Goal: Register for event/course

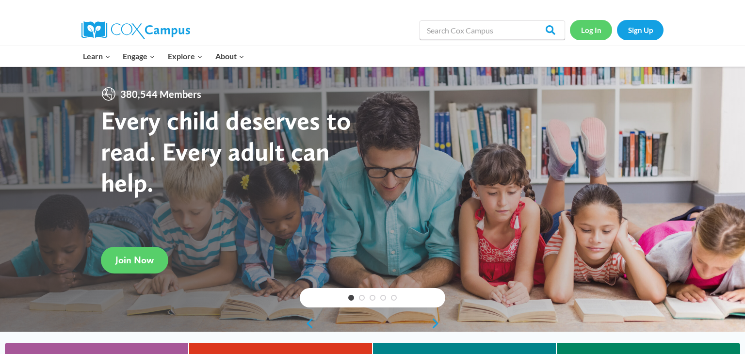
click at [597, 31] on link "Log In" at bounding box center [591, 30] width 42 height 20
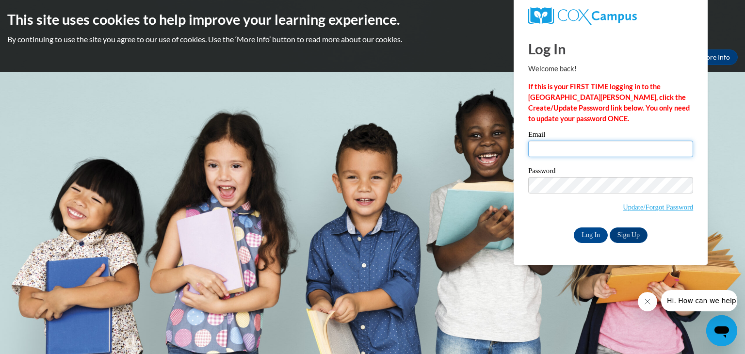
click at [571, 146] on input "Email" at bounding box center [610, 149] width 165 height 16
type input "[PERSON_NAME][EMAIL_ADDRESS][PERSON_NAME][DOMAIN_NAME]"
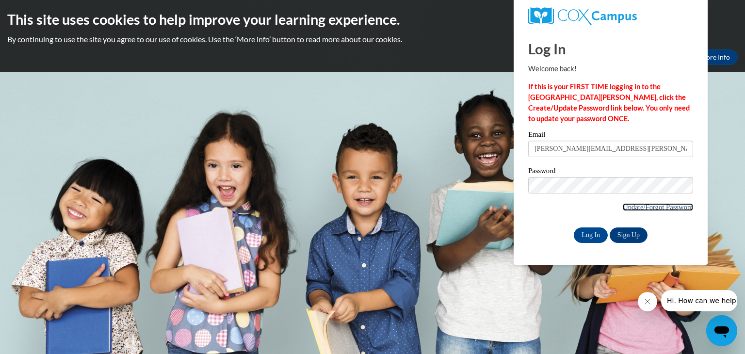
click at [637, 209] on link "Update/Forgot Password" at bounding box center [658, 207] width 70 height 8
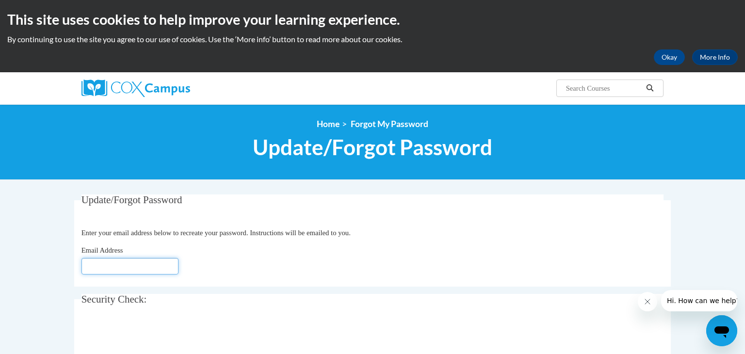
click at [168, 268] on input "Email Address" at bounding box center [129, 266] width 97 height 16
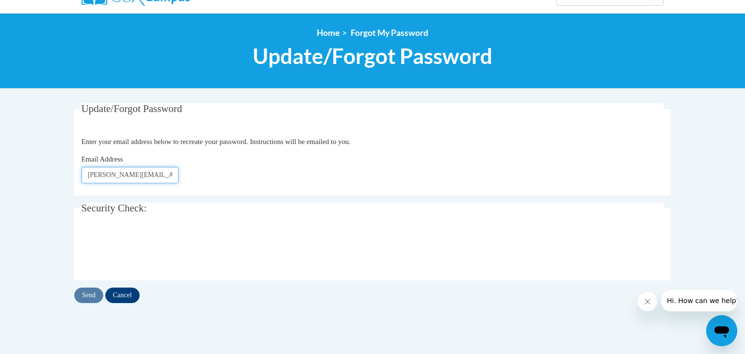
scroll to position [92, 0]
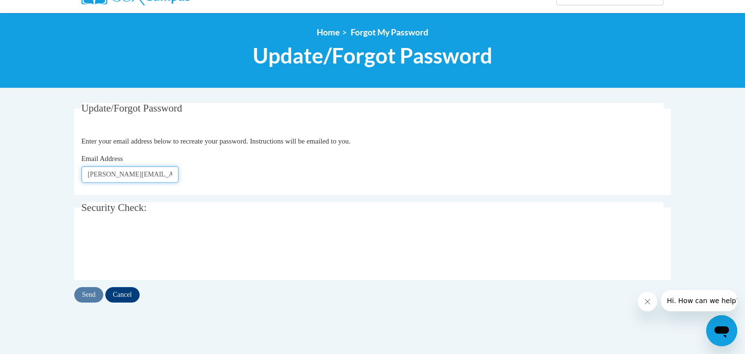
type input "Krista.Basler@wrps.net"
click at [89, 296] on input "Send" at bounding box center [88, 295] width 29 height 16
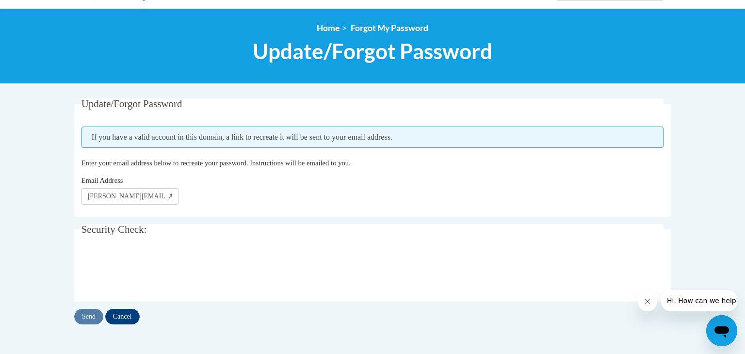
scroll to position [98, 0]
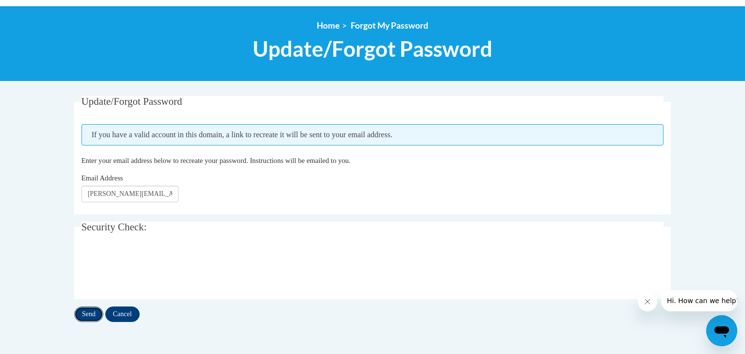
click at [86, 317] on input "Send" at bounding box center [88, 315] width 29 height 16
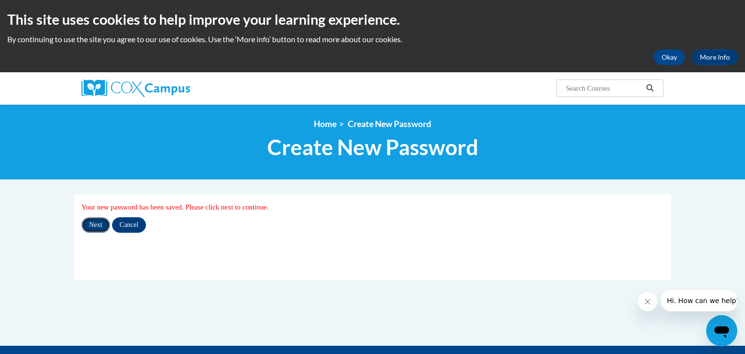
click at [96, 224] on input "Next" at bounding box center [95, 225] width 29 height 16
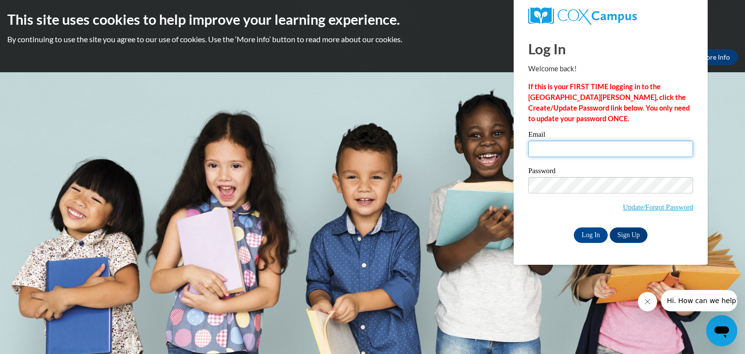
click at [565, 153] on input "Email" at bounding box center [610, 149] width 165 height 16
type input "krista.basler@wrps.net"
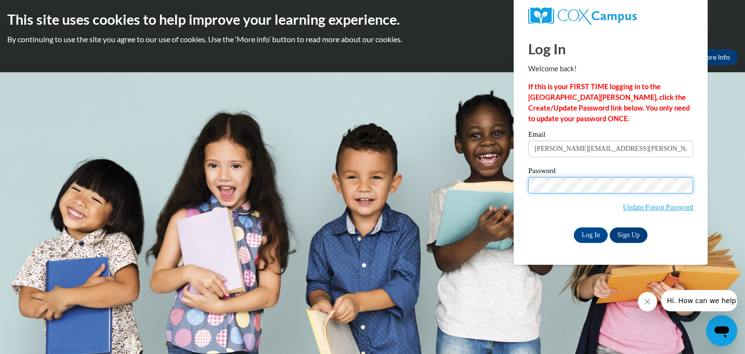
click at [574, 227] on input "Log In" at bounding box center [591, 235] width 34 height 16
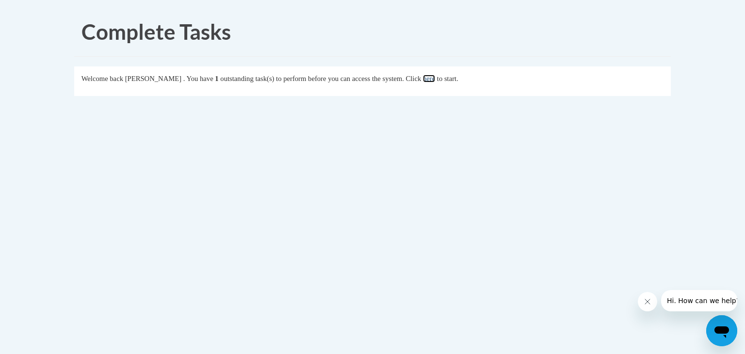
click at [435, 79] on link "here" at bounding box center [429, 79] width 12 height 8
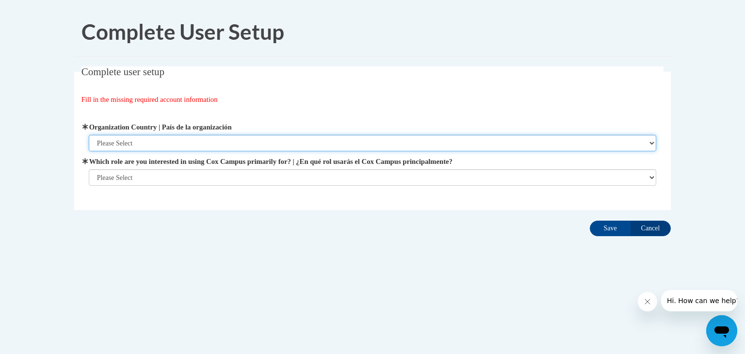
click at [641, 145] on select "Please Select United States | Estados Unidos Outside of the United States | Fue…" at bounding box center [373, 143] width 568 height 16
select select "ad49bcad-a171-4b2e-b99c-48b446064914"
click at [89, 135] on select "Please Select United States | Estados Unidos Outside of the United States | Fue…" at bounding box center [373, 143] width 568 height 16
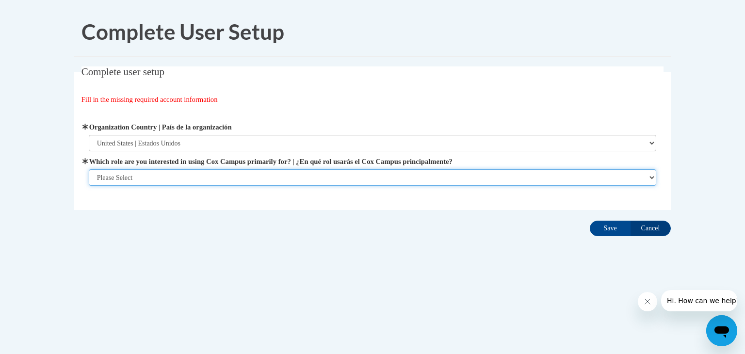
click at [538, 181] on select "Please Select College/University | Colegio/Universidad Community/Nonprofit Part…" at bounding box center [373, 177] width 568 height 16
select select "fbf2d438-af2f-41f8-98f1-81c410e29de3"
click at [89, 186] on select "Please Select College/University | Colegio/Universidad Community/Nonprofit Part…" at bounding box center [373, 177] width 568 height 16
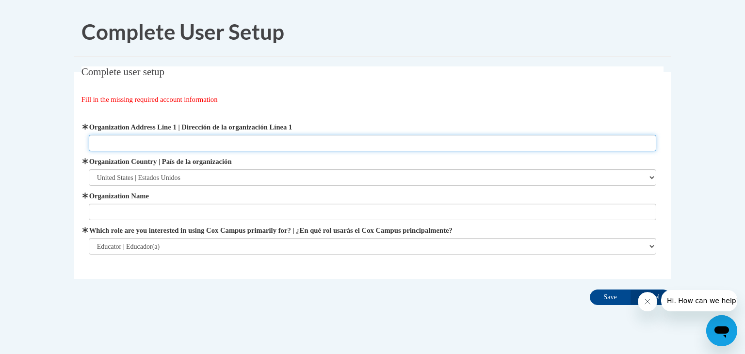
click at [178, 141] on input "Organization Address Line 1 | Dirección de la organización Línea 1" at bounding box center [373, 143] width 568 height 16
type input "510 Peach Street, Wisconsin Rapids WI 54494"
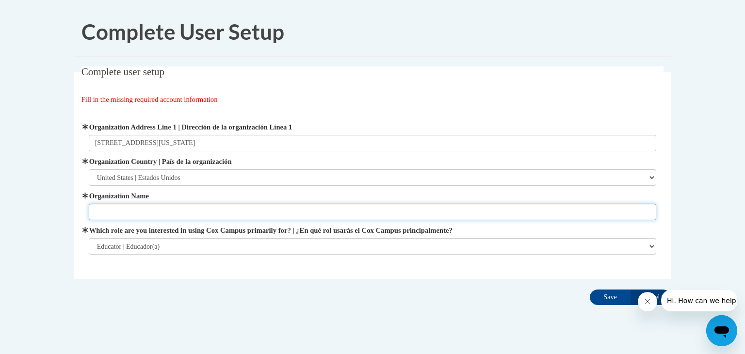
click at [106, 209] on input "Organization Name" at bounding box center [373, 212] width 568 height 16
type input "Wisconsin Rapids Public Schools"
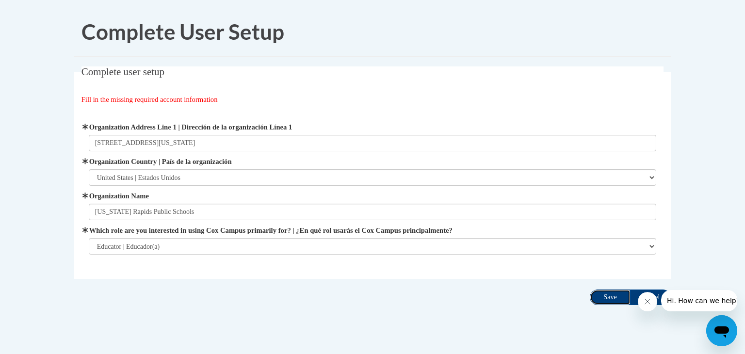
click at [614, 299] on input "Save" at bounding box center [610, 298] width 41 height 16
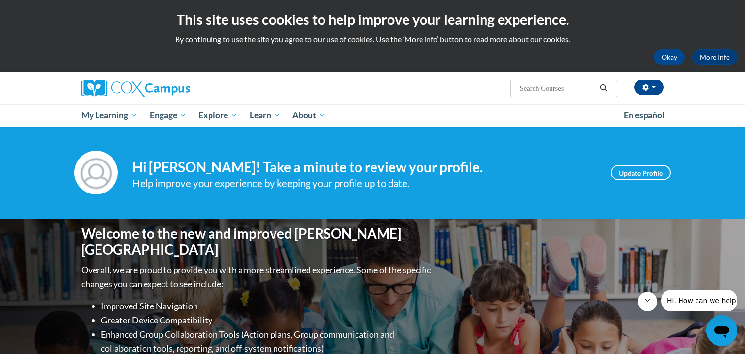
click at [549, 86] on input "Search..." at bounding box center [558, 88] width 78 height 12
type input "Meaningful Read Alouds for Vocabulary"
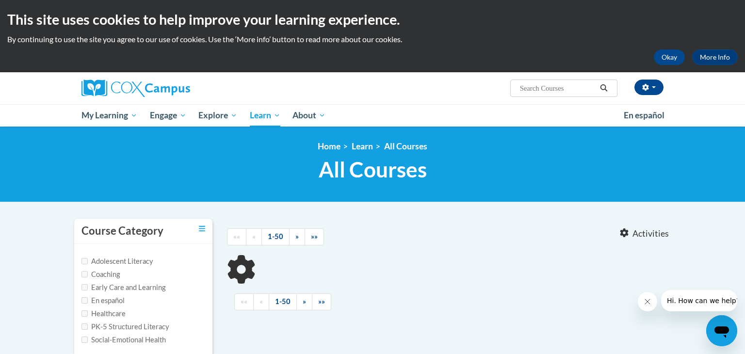
type input "Meaningful Read Alouds for Vocabulary"
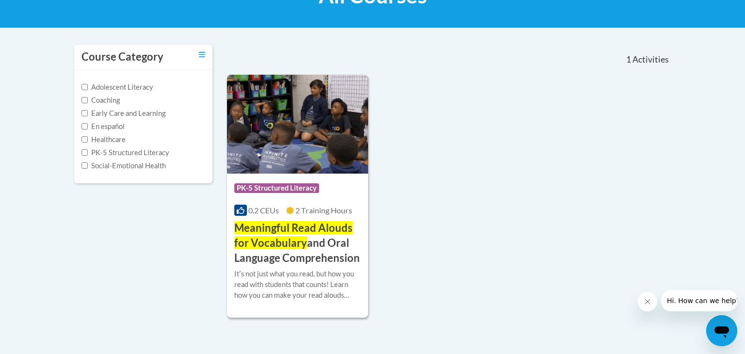
scroll to position [176, 0]
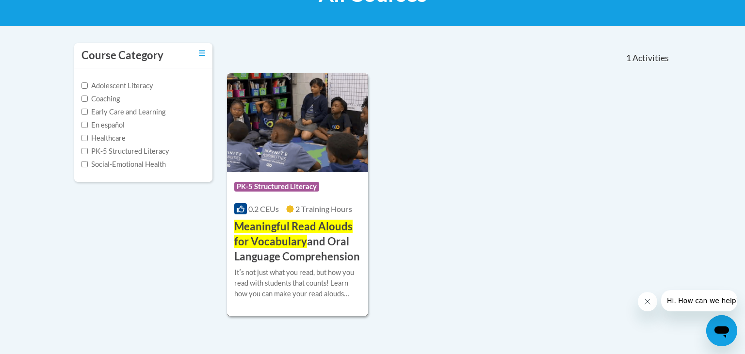
click at [298, 191] on span "PK-5 Structured Literacy" at bounding box center [276, 187] width 85 height 10
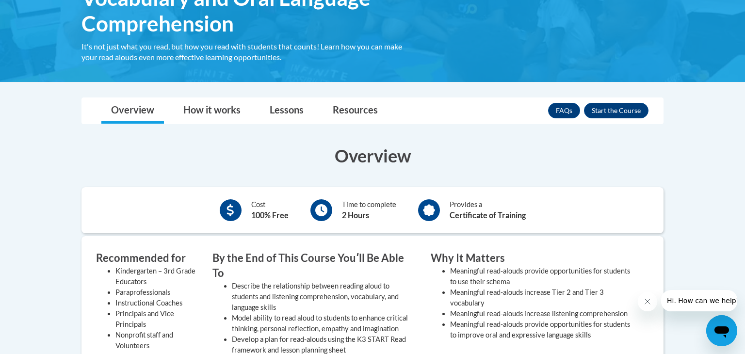
scroll to position [54, 0]
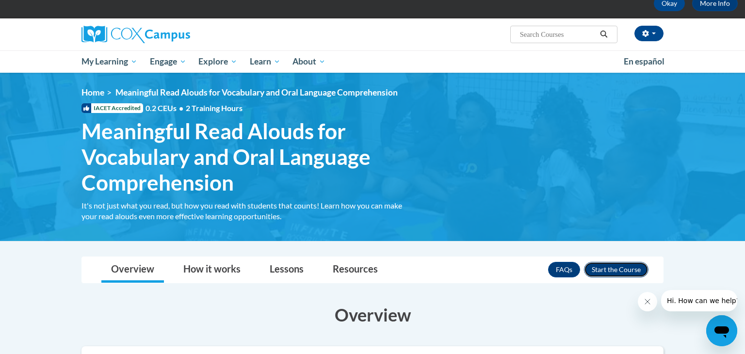
click at [607, 271] on button "Enroll" at bounding box center [616, 270] width 65 height 16
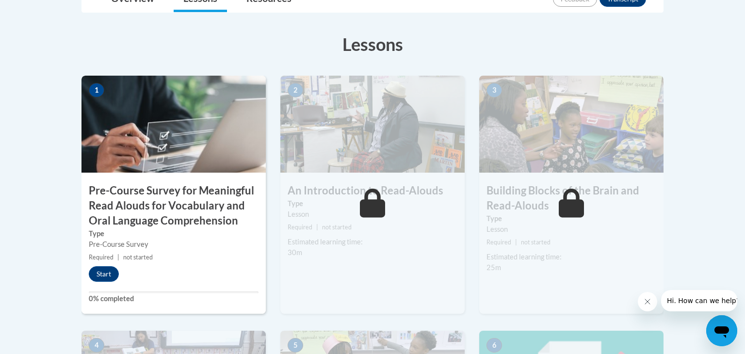
scroll to position [277, 0]
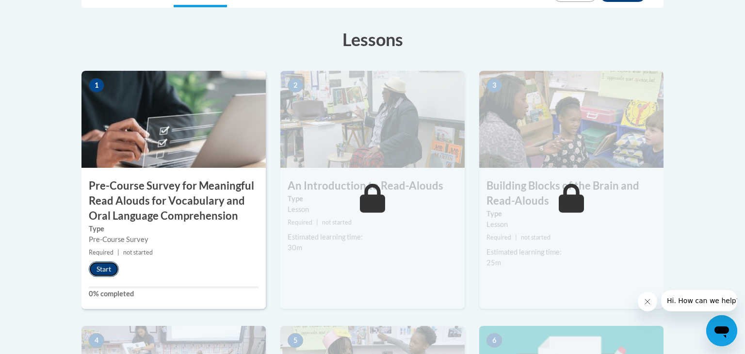
click at [103, 270] on button "Start" at bounding box center [104, 269] width 30 height 16
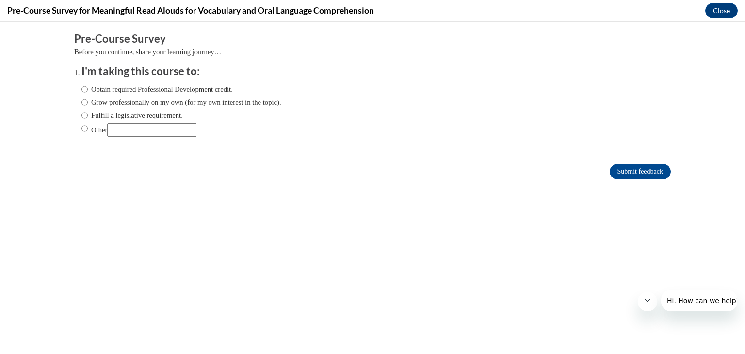
scroll to position [0, 0]
click at [83, 116] on input "Fulfill a legislative requirement." at bounding box center [84, 115] width 6 height 11
radio input "true"
click at [83, 115] on input "Fulfill a legislative requirement." at bounding box center [84, 115] width 6 height 11
click at [84, 116] on input "Fulfill a legislative requirement." at bounding box center [84, 115] width 6 height 11
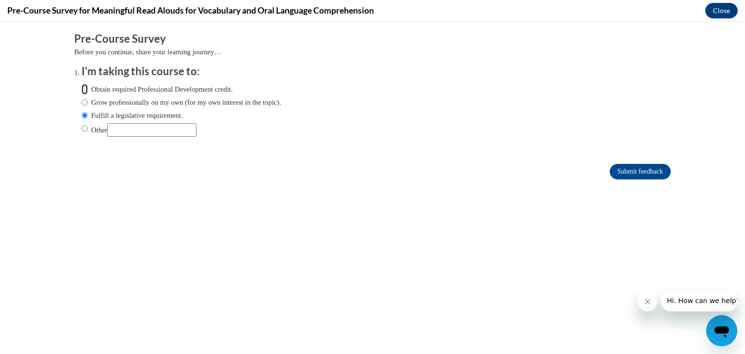
click at [85, 89] on input "Obtain required Professional Development credit." at bounding box center [84, 89] width 6 height 11
radio input "true"
click at [83, 115] on input "Fulfill a legislative requirement." at bounding box center [84, 115] width 6 height 11
radio input "true"
click at [646, 173] on input "Submit feedback" at bounding box center [640, 172] width 61 height 16
